Goal: Communication & Community: Ask a question

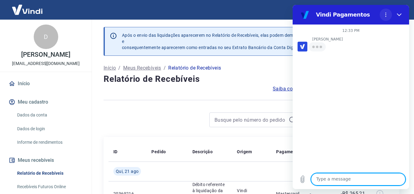
click at [387, 13] on icon "Options menu" at bounding box center [385, 14] width 5 height 5
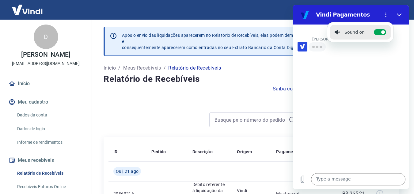
click at [362, 84] on div "12:33 PM [PERSON_NAME] Dos Santos Nani Venancia Dos Santos is typing" at bounding box center [351, 97] width 116 height 145
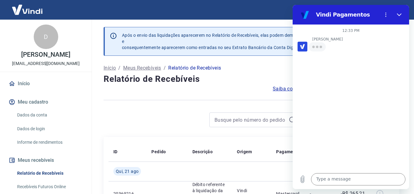
click at [321, 40] on p "[PERSON_NAME]" at bounding box center [360, 39] width 97 height 5
click at [401, 14] on icon "Close" at bounding box center [399, 14] width 5 height 5
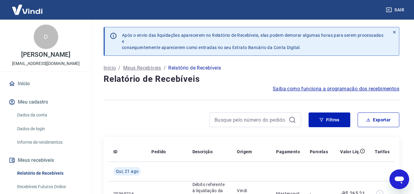
click at [404, 181] on icon "Open messaging window" at bounding box center [399, 179] width 11 height 11
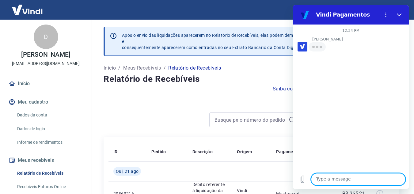
click at [318, 47] on circle "loading" at bounding box center [317, 47] width 2 height 2
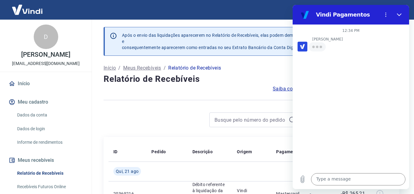
drag, startPoint x: 339, startPoint y: 45, endPoint x: 342, endPoint y: 47, distance: 3.6
click at [342, 47] on div "[PERSON_NAME] is typing" at bounding box center [354, 47] width 112 height 10
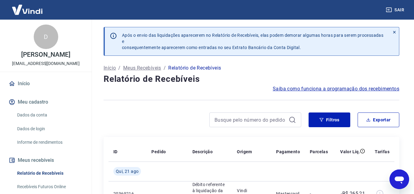
click at [399, 176] on icon "Open messaging window" at bounding box center [399, 179] width 11 height 11
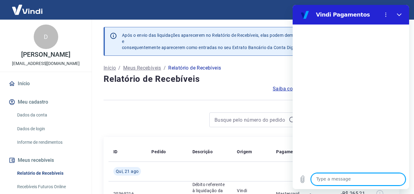
click at [337, 178] on textarea at bounding box center [358, 179] width 94 height 12
type textarea "ajuda"
